Goal: Information Seeking & Learning: Learn about a topic

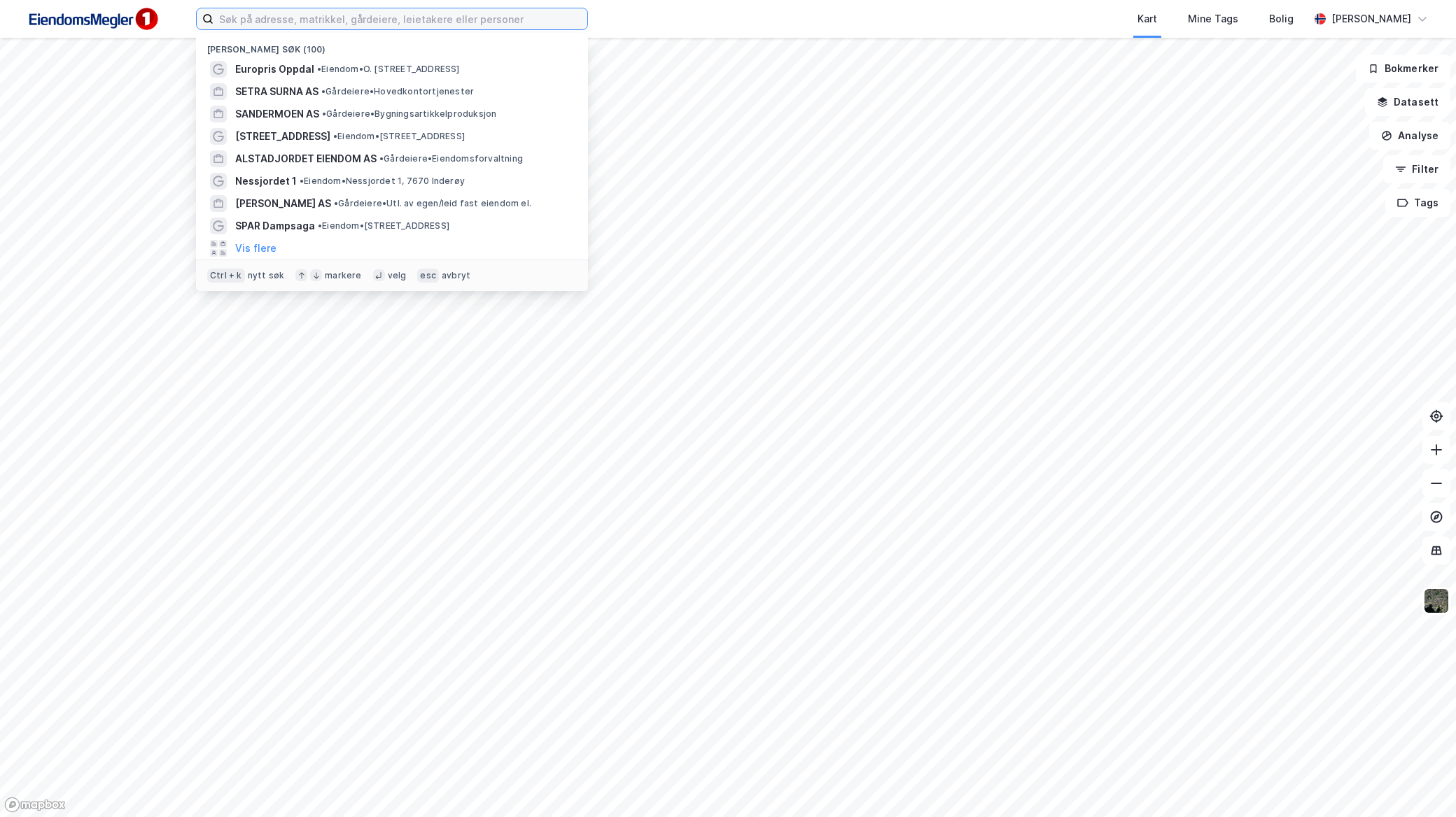
click at [416, 26] on input at bounding box center [400, 19] width 374 height 21
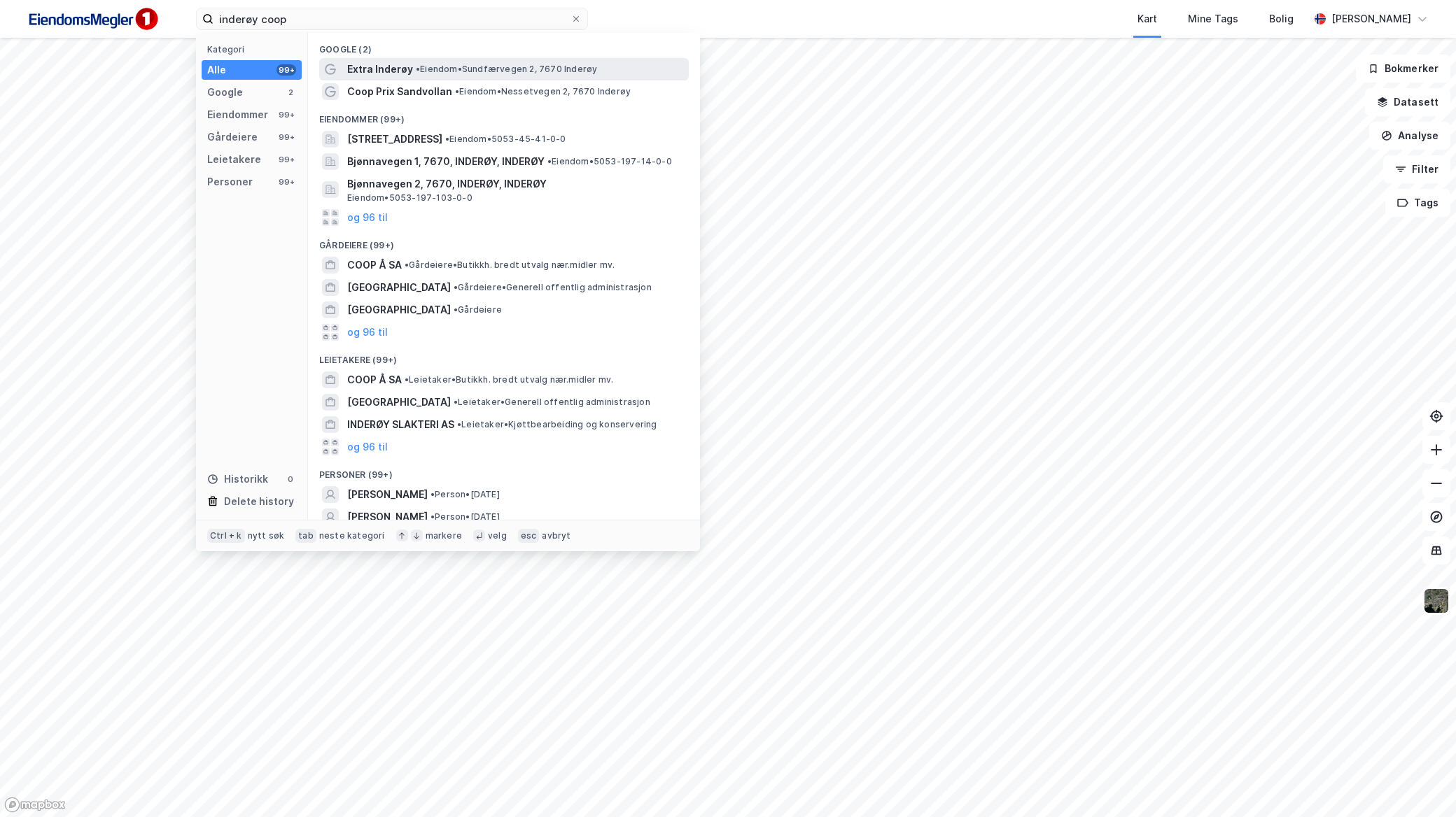
click at [434, 74] on span "• Eiendom • [STREET_ADDRESS]" at bounding box center [506, 69] width 181 height 11
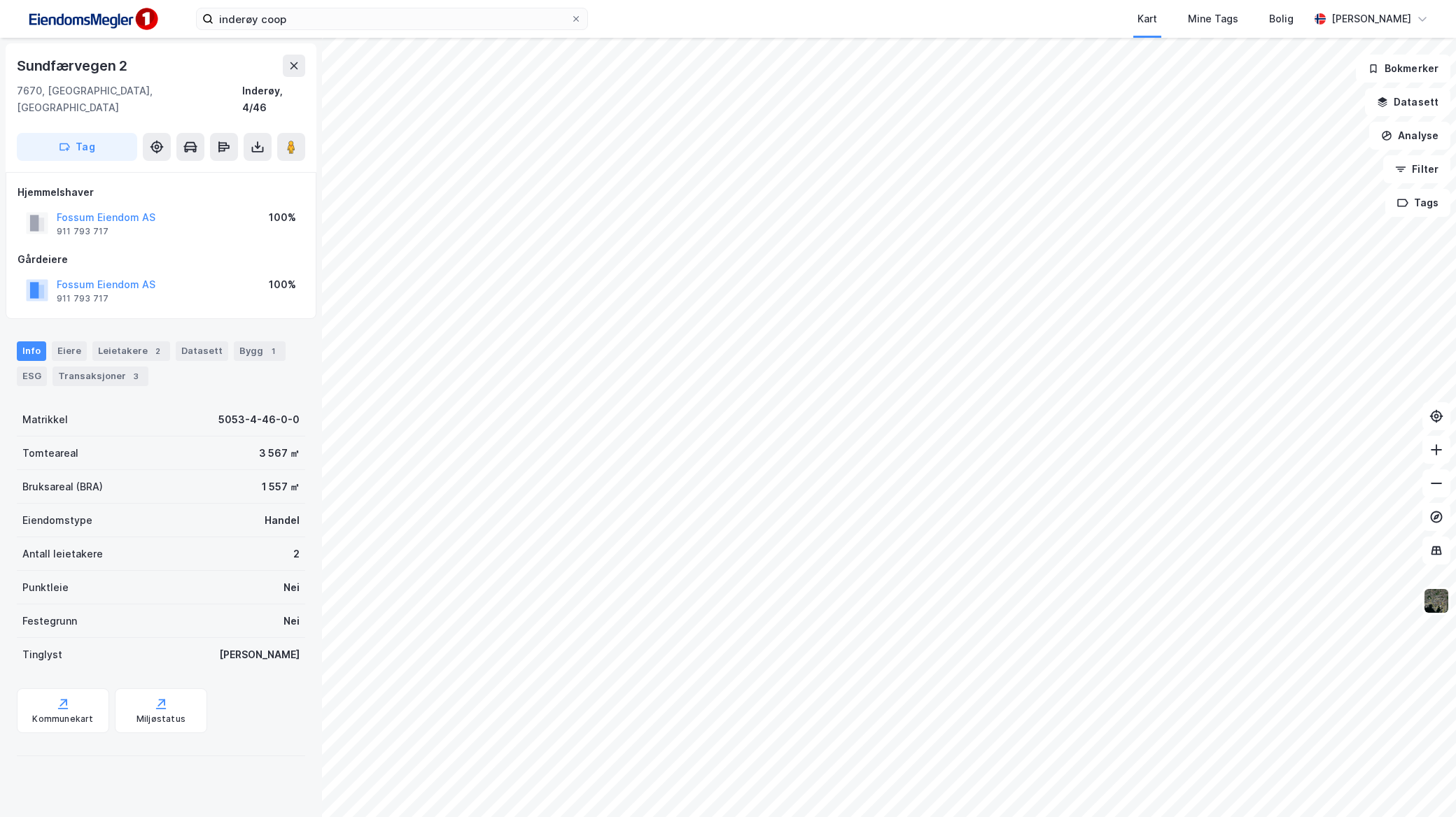
click at [305, 136] on div "[STREET_ADDRESS]" at bounding box center [160, 108] width 311 height 129
click at [295, 140] on icon at bounding box center [292, 147] width 14 height 14
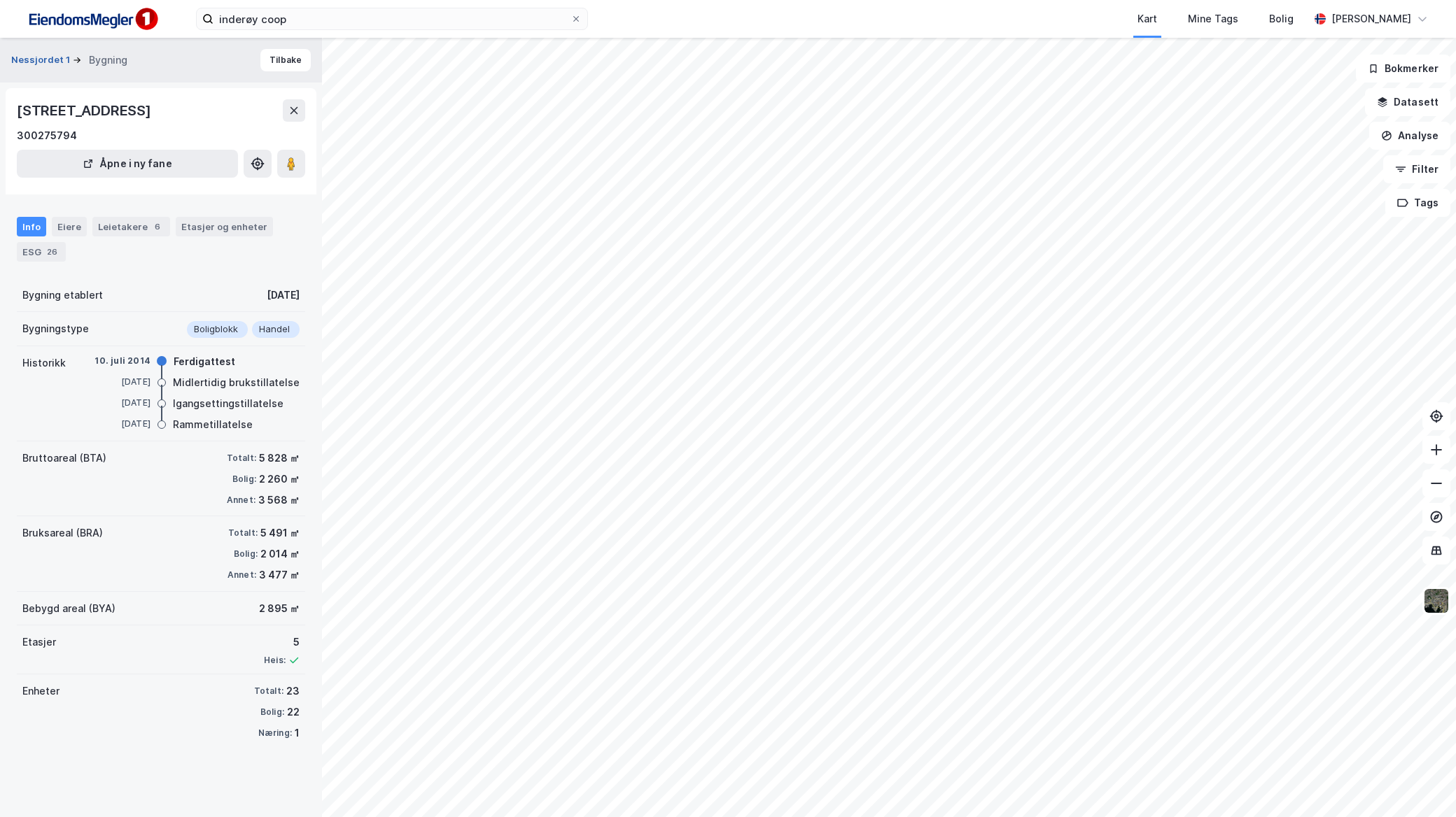
click at [54, 58] on button "Nessjordet 1" at bounding box center [41, 60] width 61 height 14
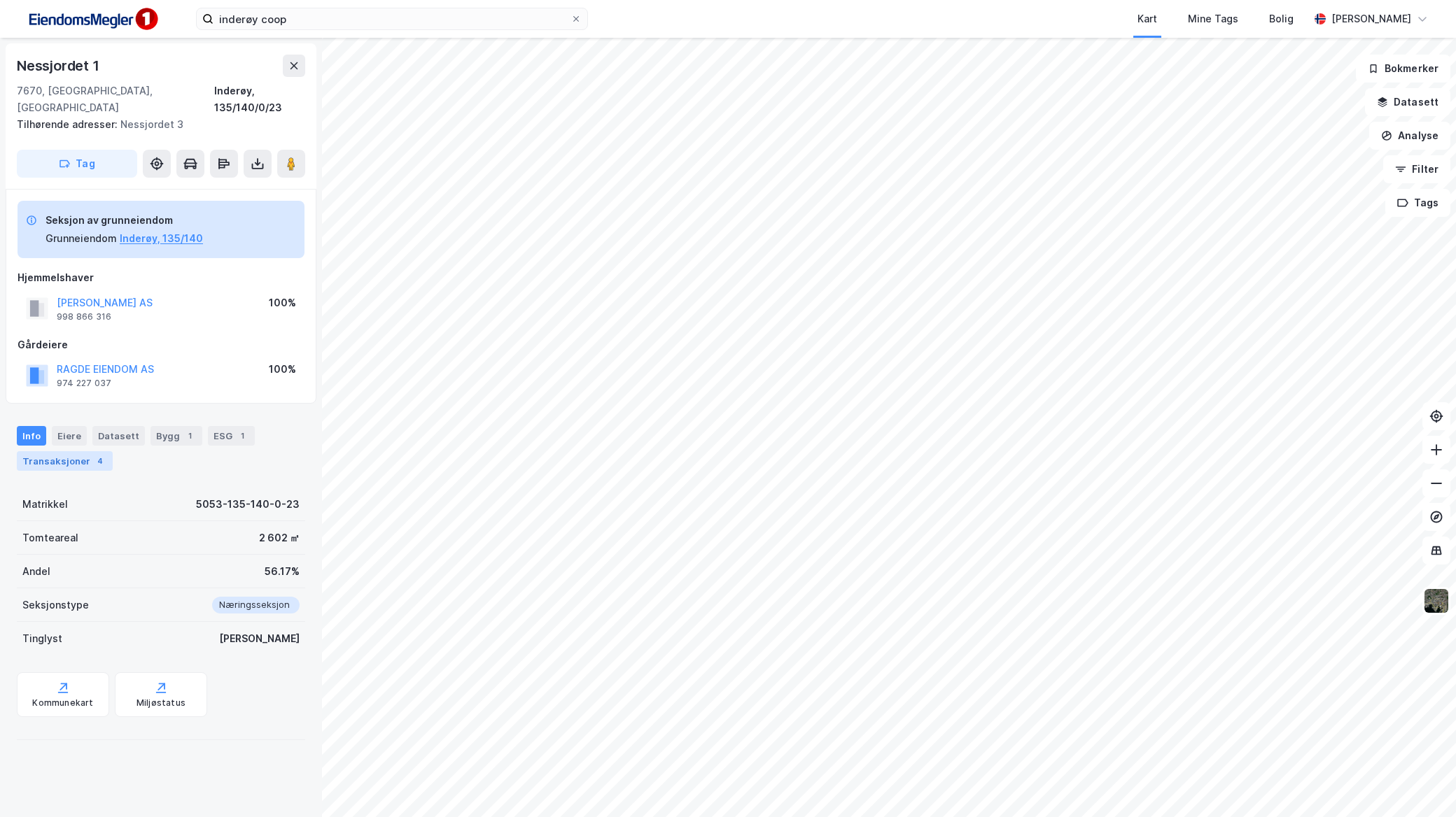
click at [47, 451] on div "Transaksjoner 4" at bounding box center [65, 460] width 96 height 19
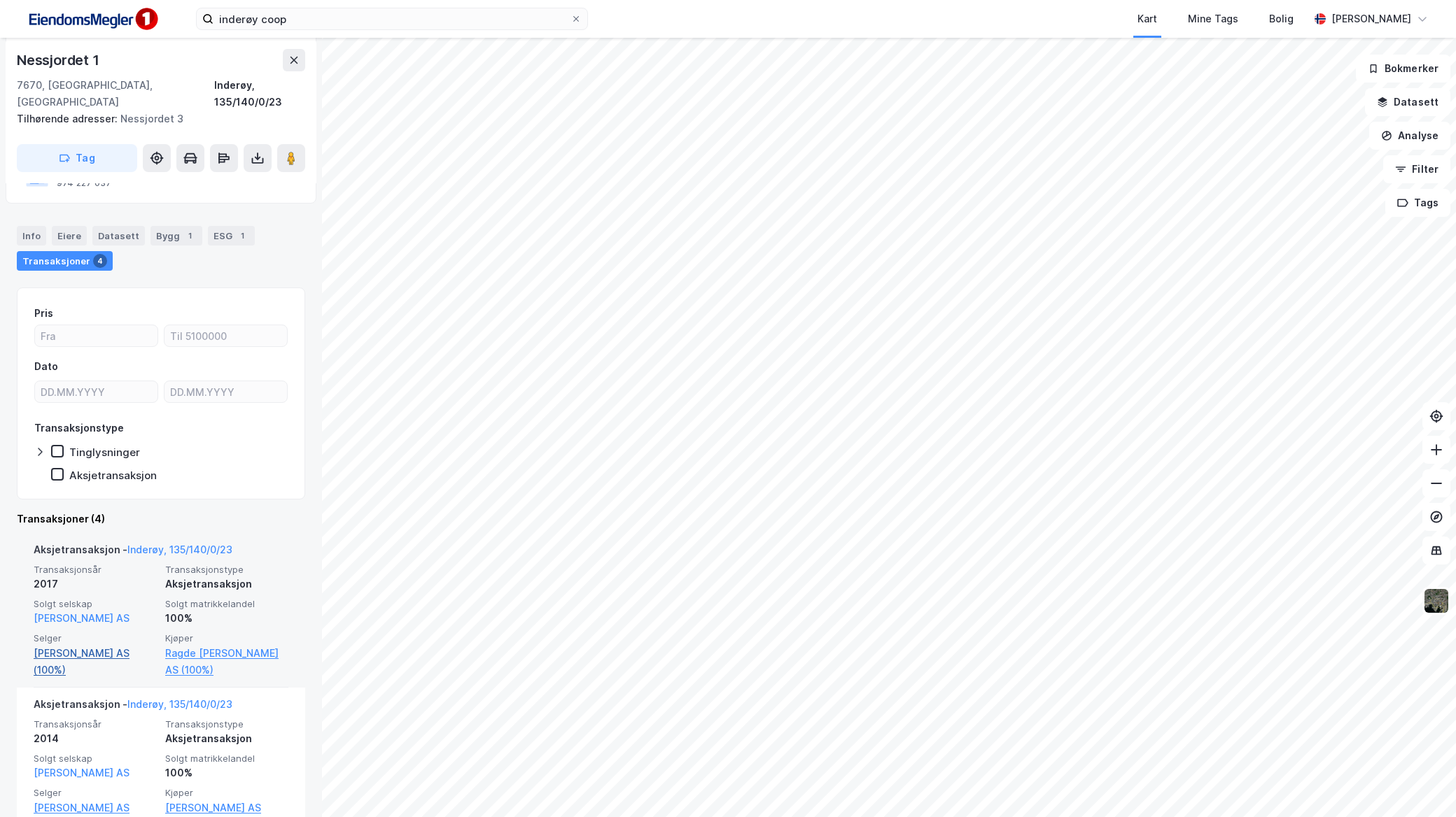
scroll to position [233, 0]
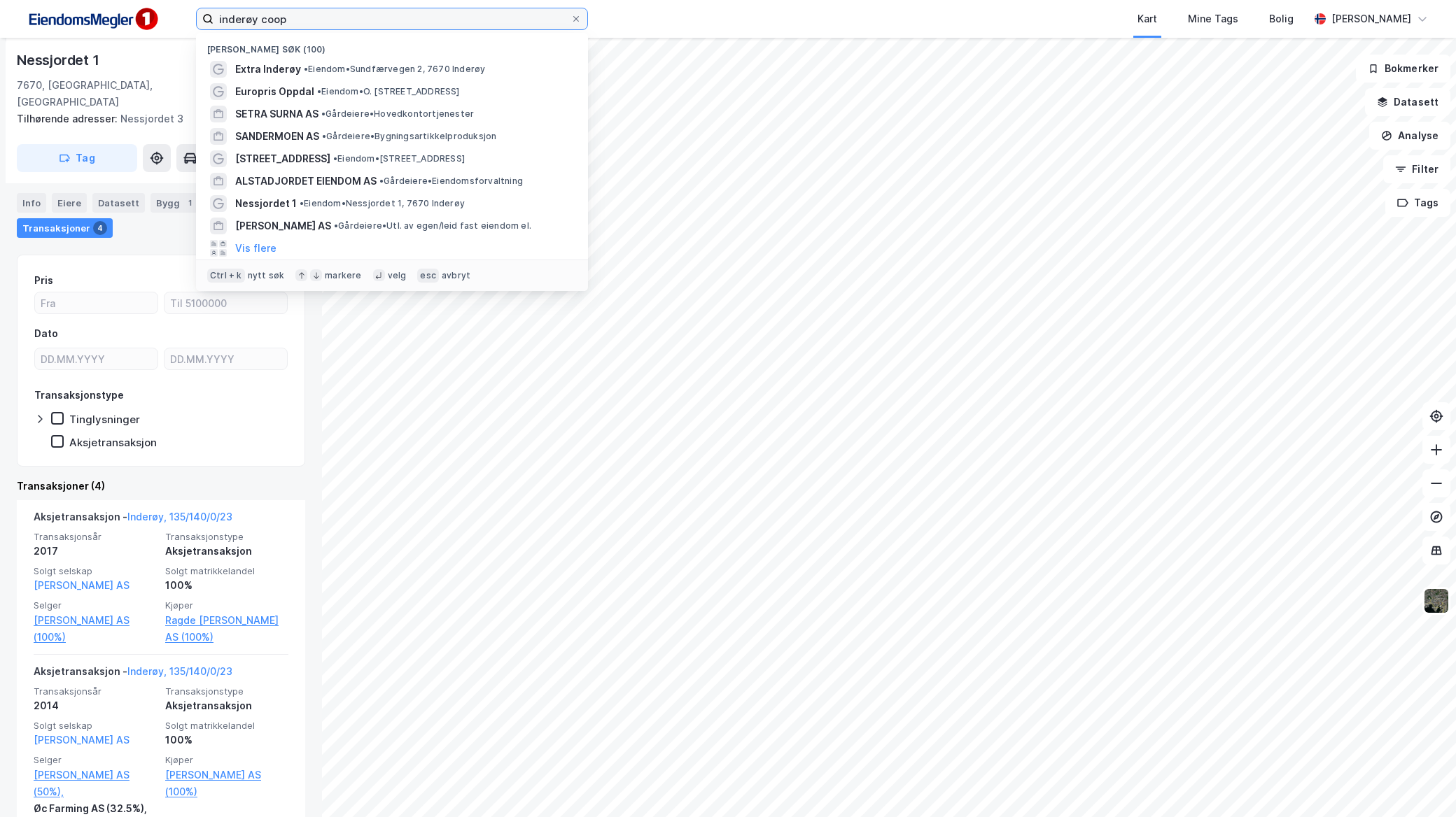
click at [337, 19] on input "inderøy coop" at bounding box center [392, 19] width 357 height 21
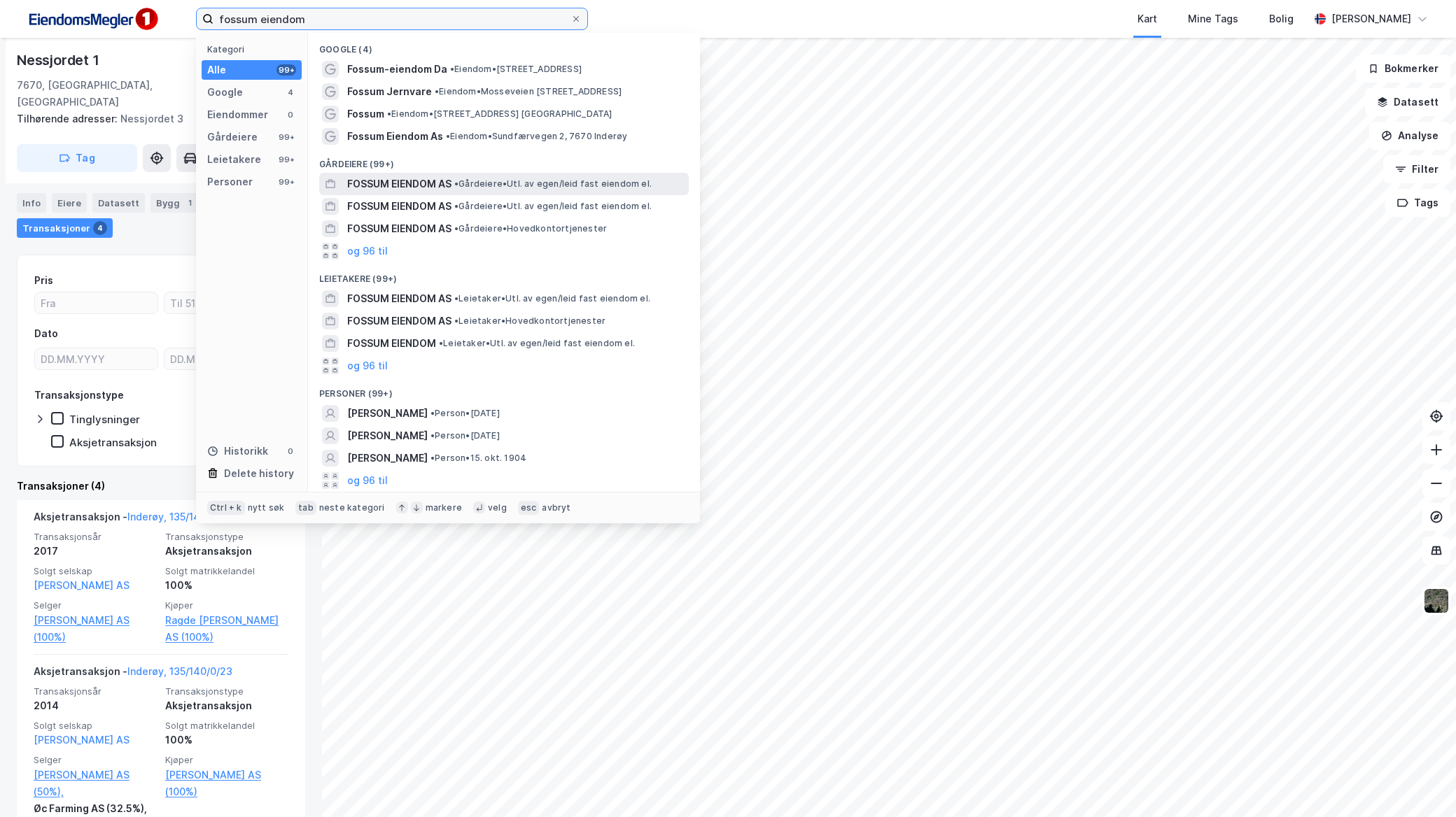
type input "fossum eiendom"
click at [445, 181] on span "FOSSUM EIENDOM AS" at bounding box center [399, 184] width 105 height 17
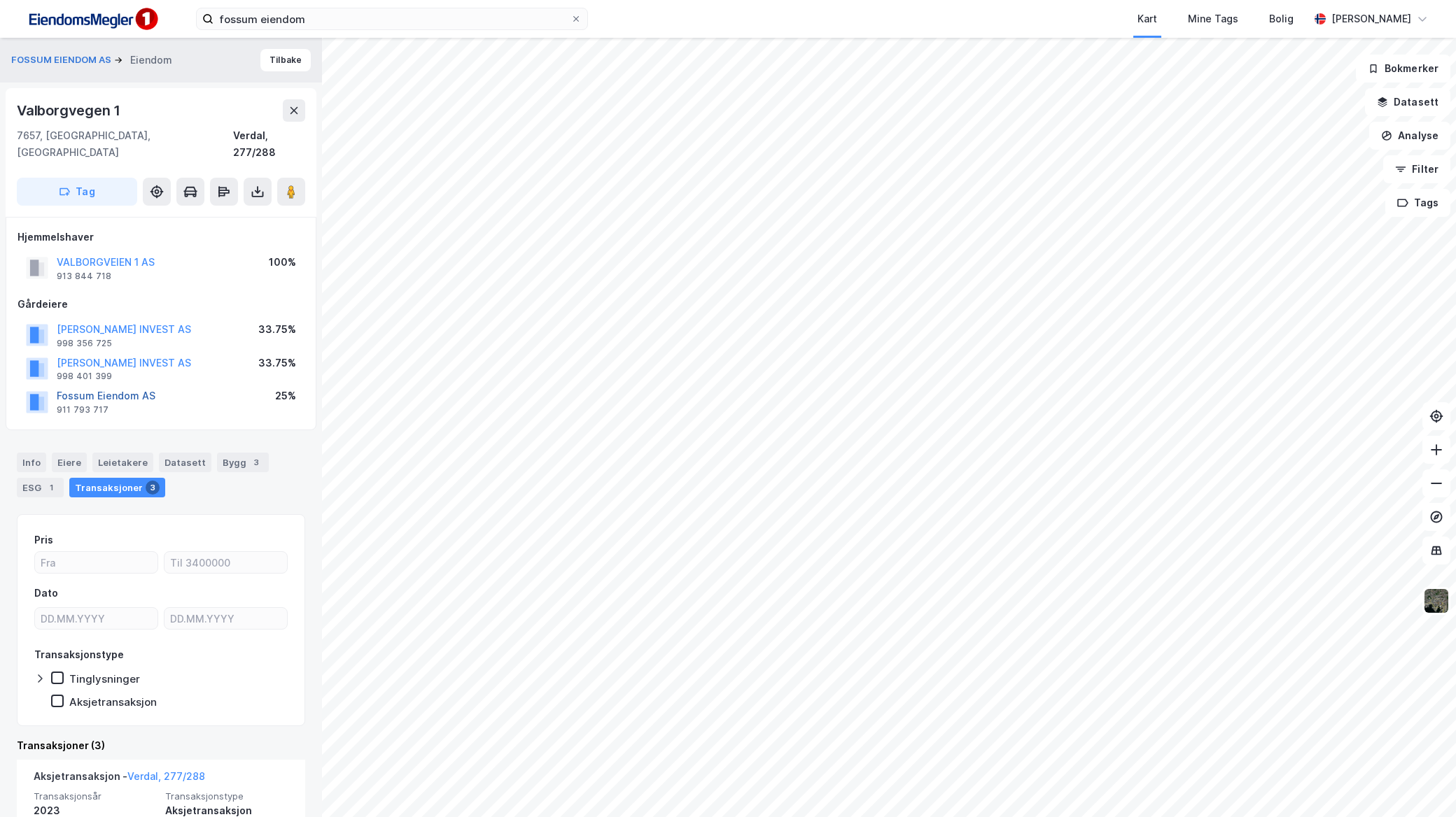
click at [0, 0] on button "Fossum Eiendom AS" at bounding box center [0, 0] width 0 height 0
